Goal: Information Seeking & Learning: Learn about a topic

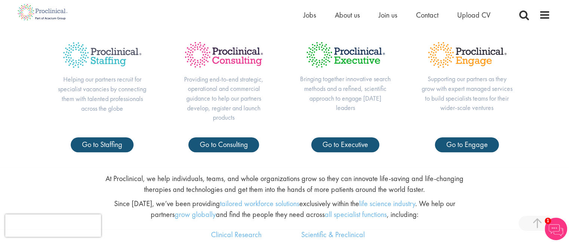
scroll to position [299, 0]
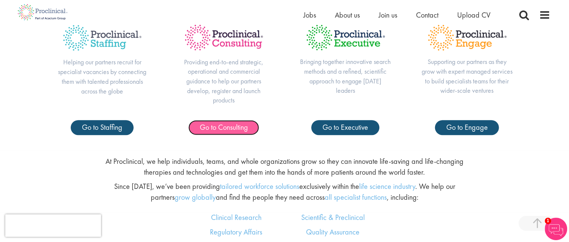
click at [237, 129] on span "Go to Consulting" at bounding box center [224, 127] width 48 height 10
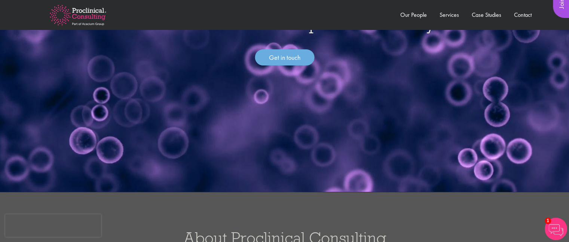
scroll to position [37, 0]
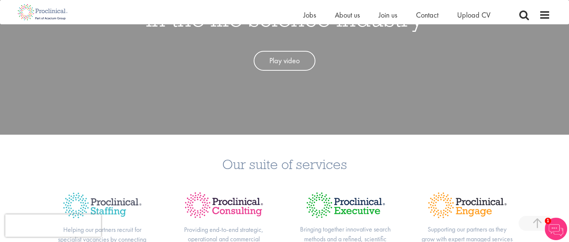
scroll to position [123, 0]
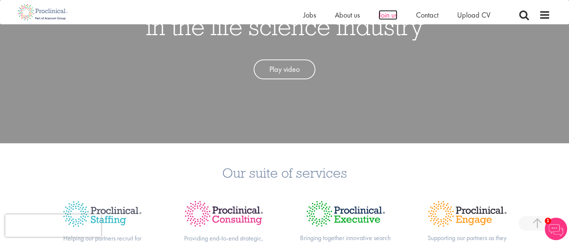
click at [387, 14] on span "Join us" at bounding box center [388, 15] width 19 height 10
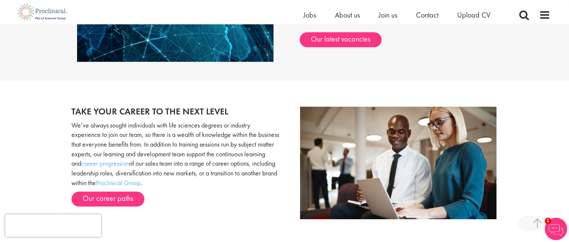
scroll to position [748, 0]
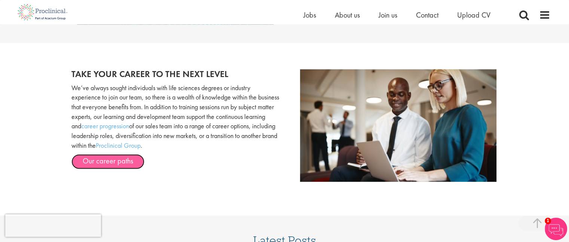
click at [106, 158] on link "Our career paths" at bounding box center [107, 161] width 73 height 15
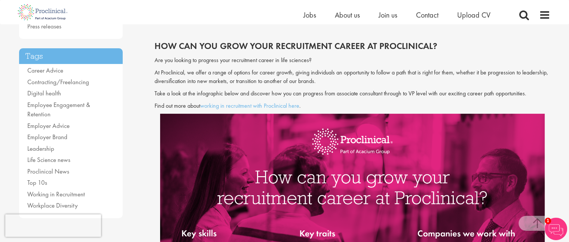
scroll to position [150, 0]
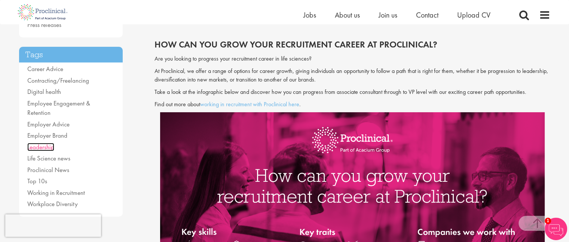
click at [46, 143] on link "Leadership" at bounding box center [40, 147] width 27 height 8
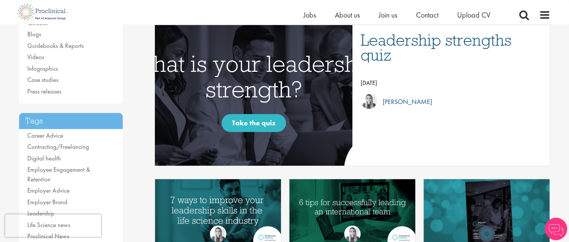
scroll to position [112, 0]
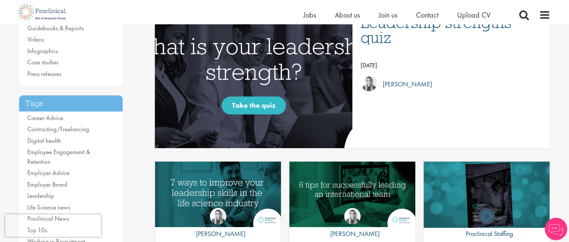
click at [251, 106] on img "Link to a post" at bounding box center [253, 77] width 325 height 169
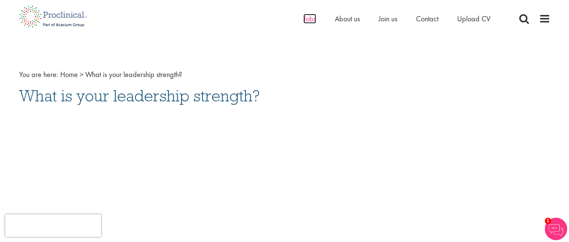
click at [308, 18] on span "Jobs" at bounding box center [309, 19] width 13 height 10
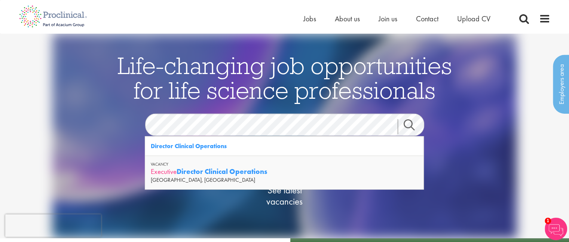
click at [180, 170] on strong "Director Clinical Operations" at bounding box center [222, 171] width 91 height 9
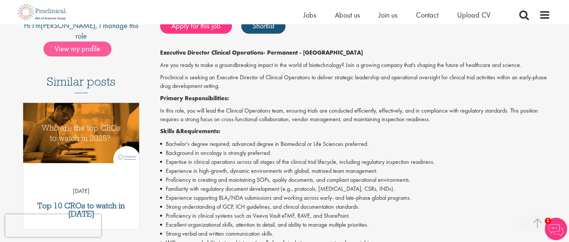
scroll to position [187, 0]
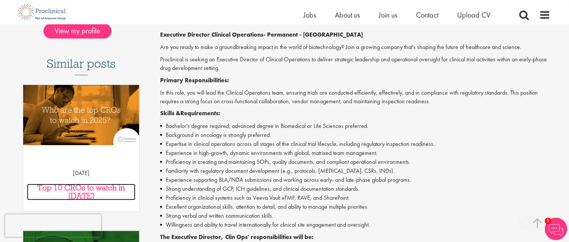
click at [73, 184] on h3 "Top 10 CROs to watch in [DATE]" at bounding box center [81, 192] width 109 height 16
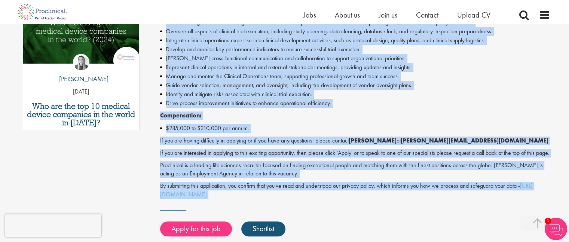
scroll to position [426, 0]
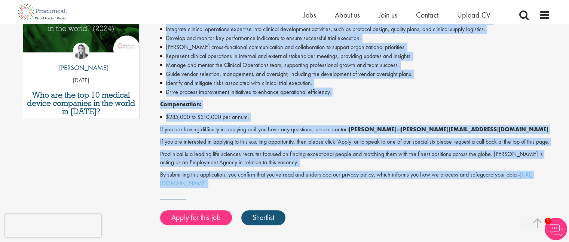
drag, startPoint x: 161, startPoint y: 45, endPoint x: 479, endPoint y: 205, distance: 356.1
copy div "Executive Director Clinical Operations Salary: US$285000 - US$310000 per annum …"
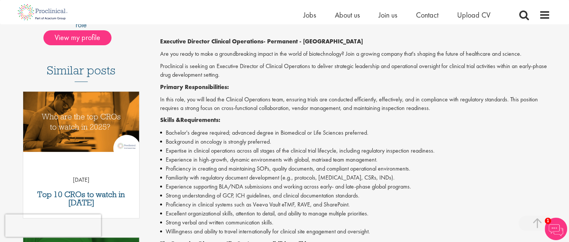
scroll to position [164, 0]
